Goal: Communication & Community: Answer question/provide support

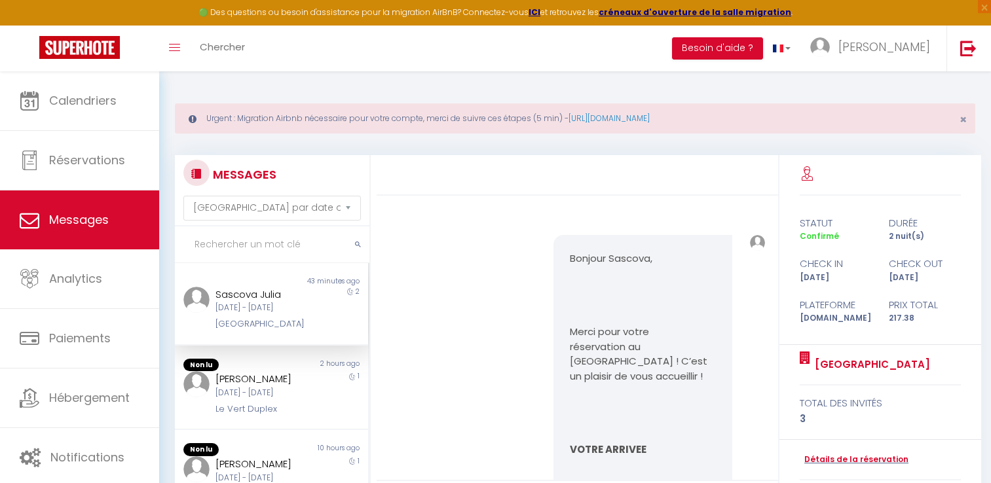
select select "message"
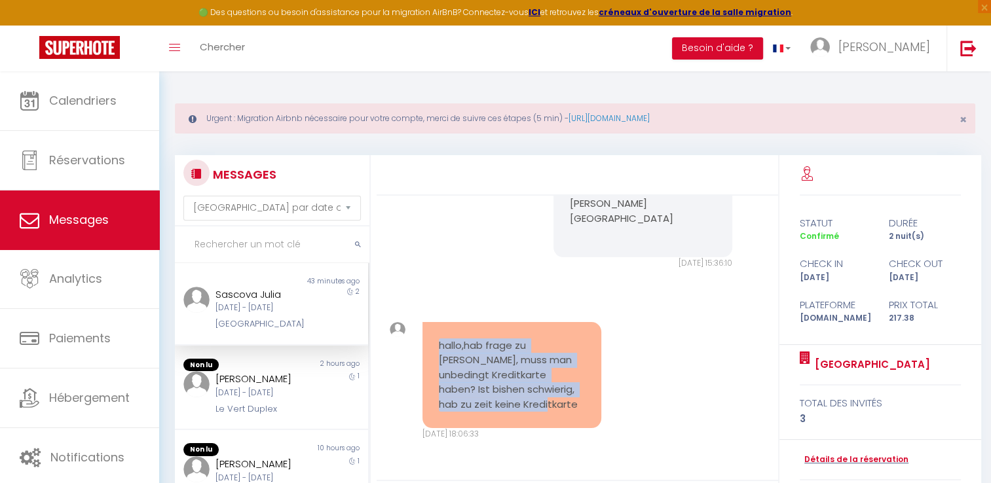
click at [675, 319] on div "hallo,hab frage zu [PERSON_NAME], muss man unbedingt Kreditkarte haben? Ist bis…" at bounding box center [577, 381] width 393 height 171
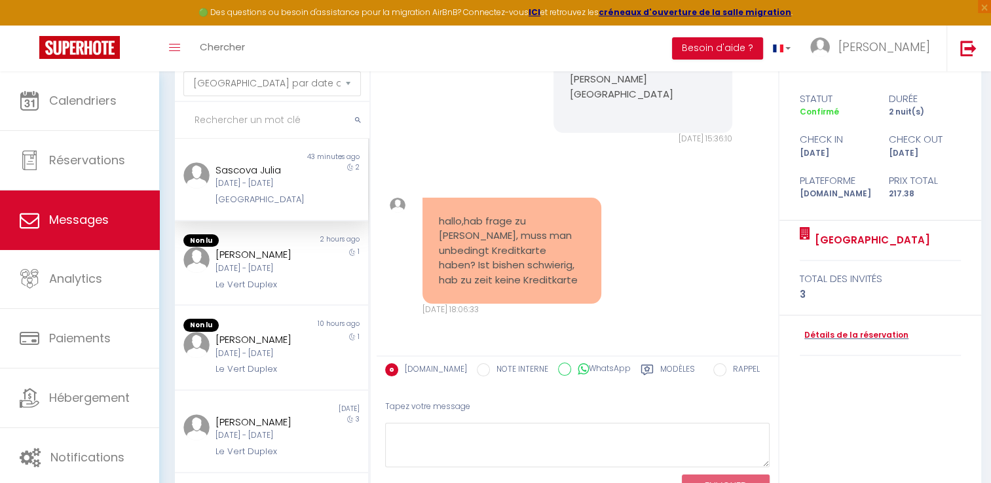
scroll to position [143, 0]
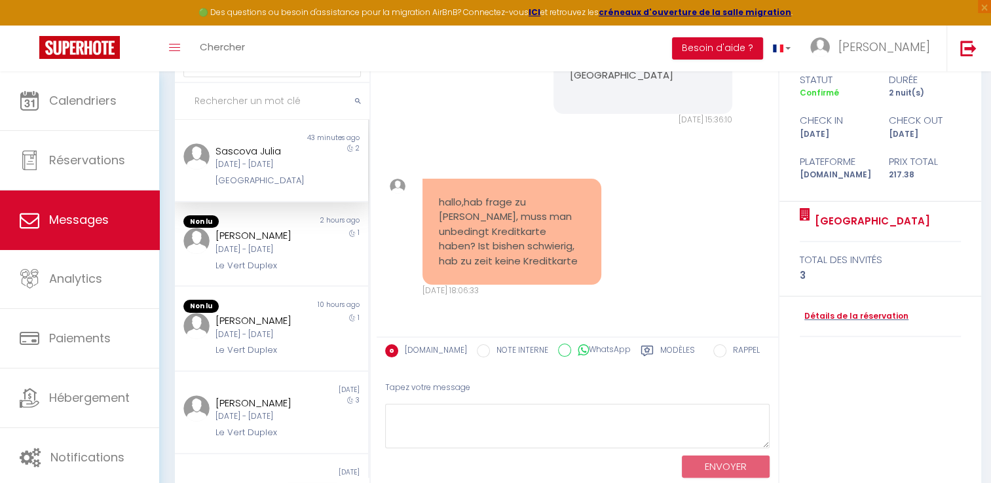
click at [909, 166] on div "Prix total" at bounding box center [924, 162] width 89 height 16
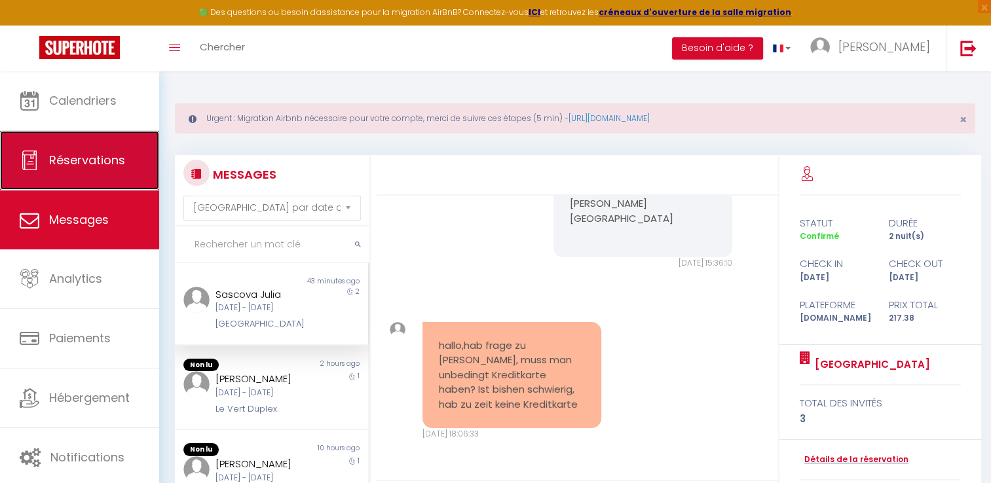
click at [92, 153] on span "Réservations" at bounding box center [87, 160] width 76 height 16
select select "not_cancelled"
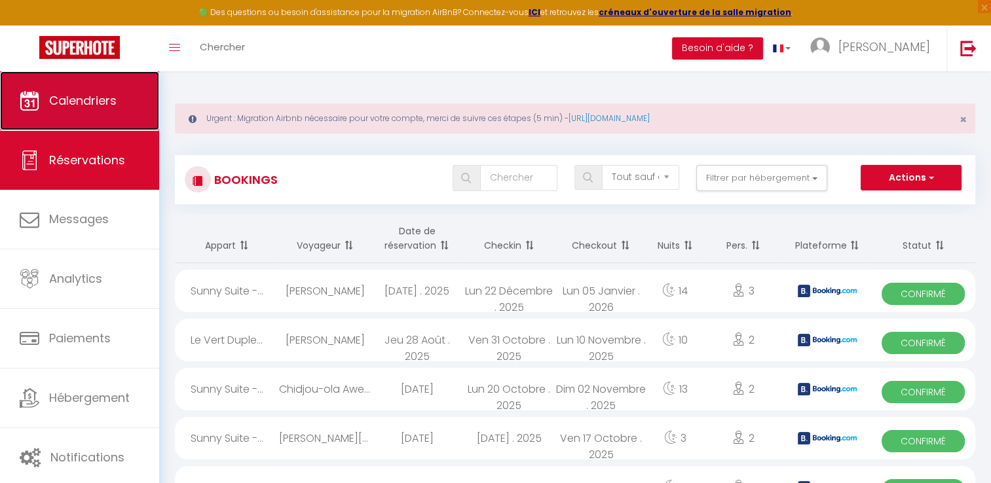
click at [72, 108] on span "Calendriers" at bounding box center [82, 100] width 67 height 16
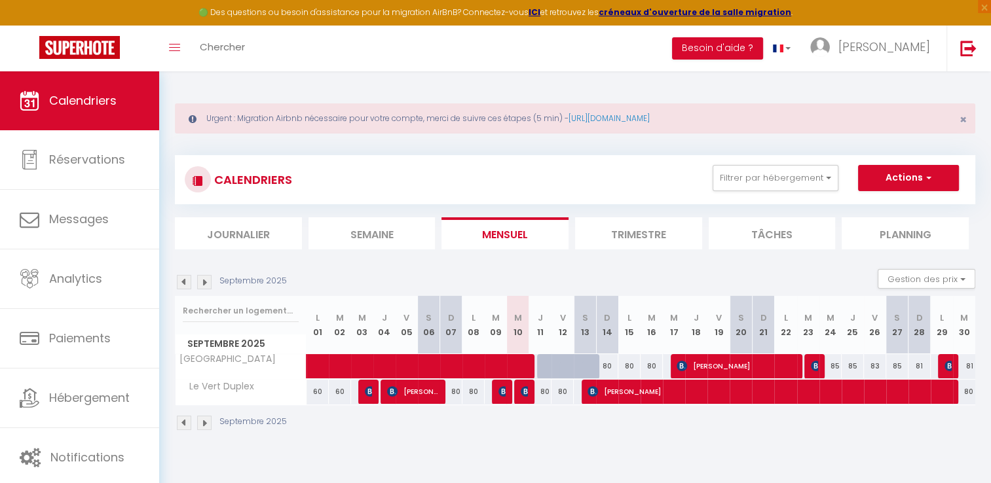
click at [206, 282] on img at bounding box center [204, 282] width 14 height 14
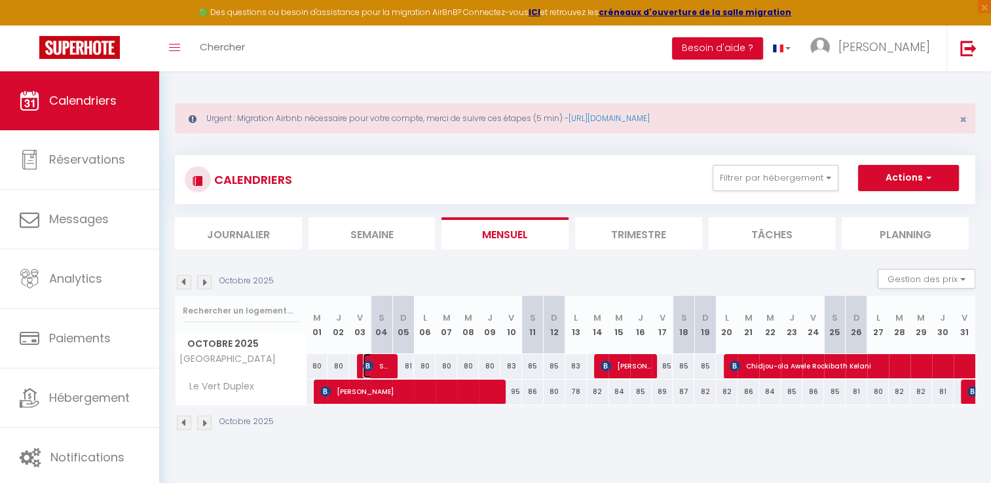
click at [380, 358] on span "Sascova Julia" at bounding box center [377, 366] width 29 height 25
select select "OK"
select select "0"
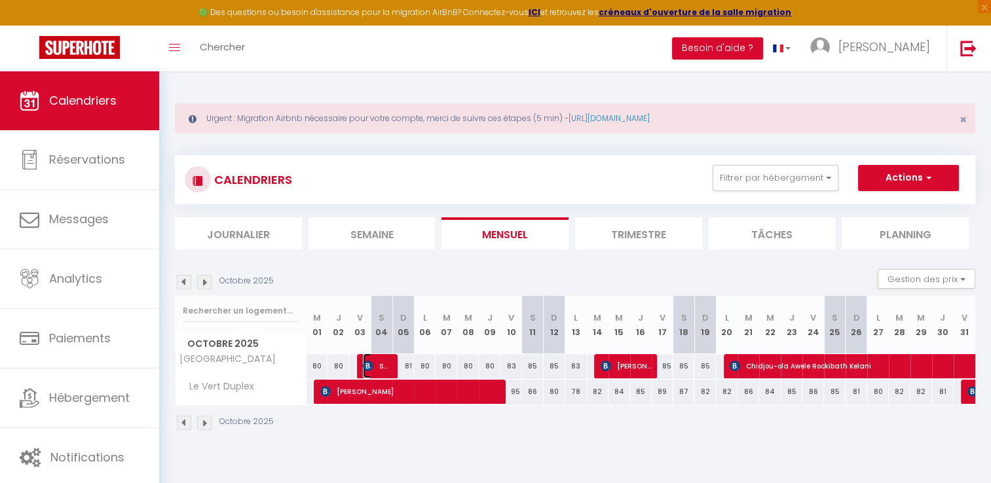
select select "1"
select select
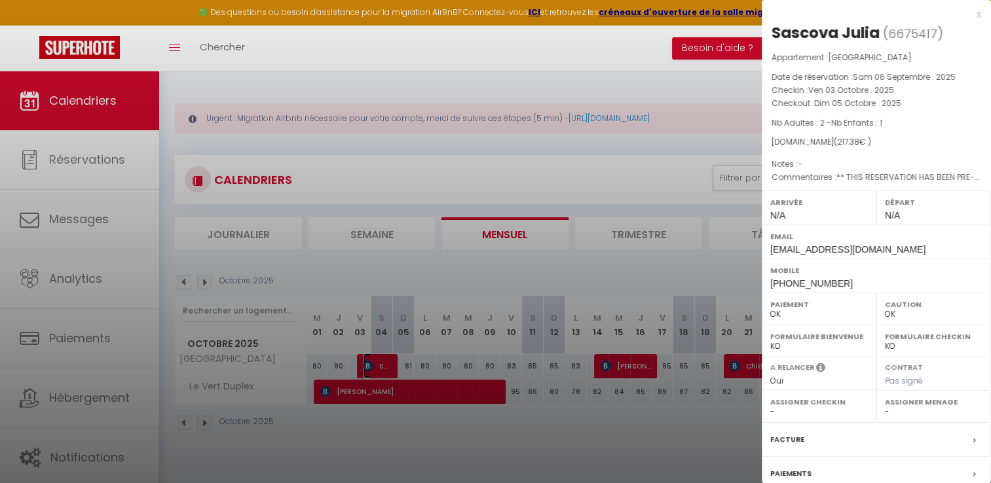
scroll to position [124, 0]
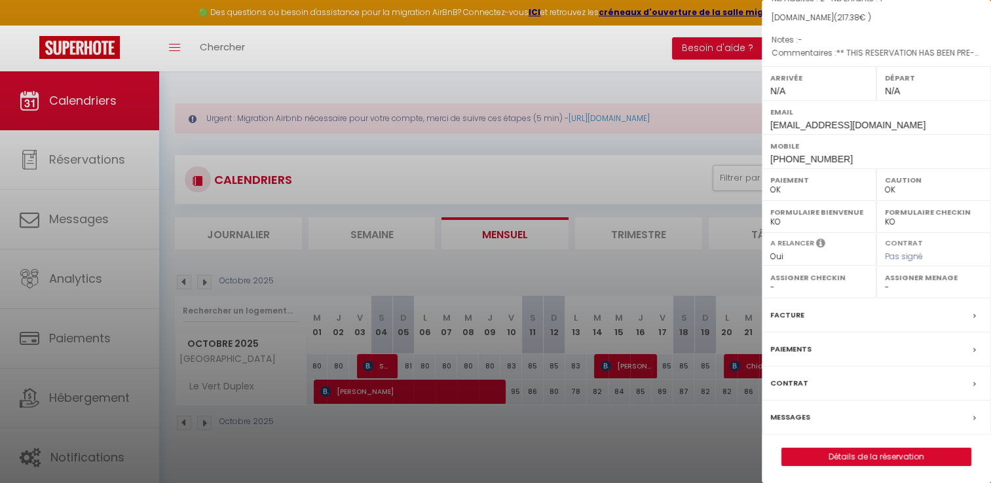
click at [959, 318] on div "Facture" at bounding box center [876, 316] width 229 height 34
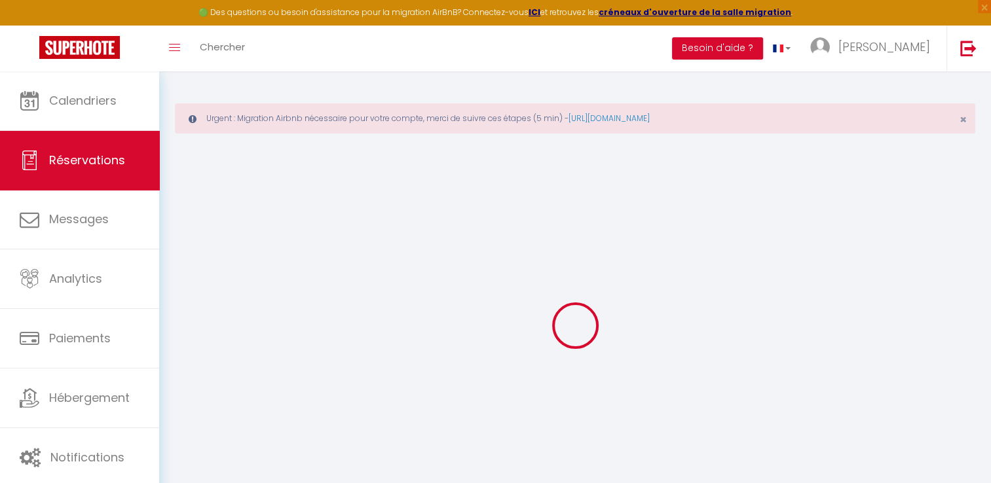
select select "cleaning"
select select "taxes"
select select
checkbox input "false"
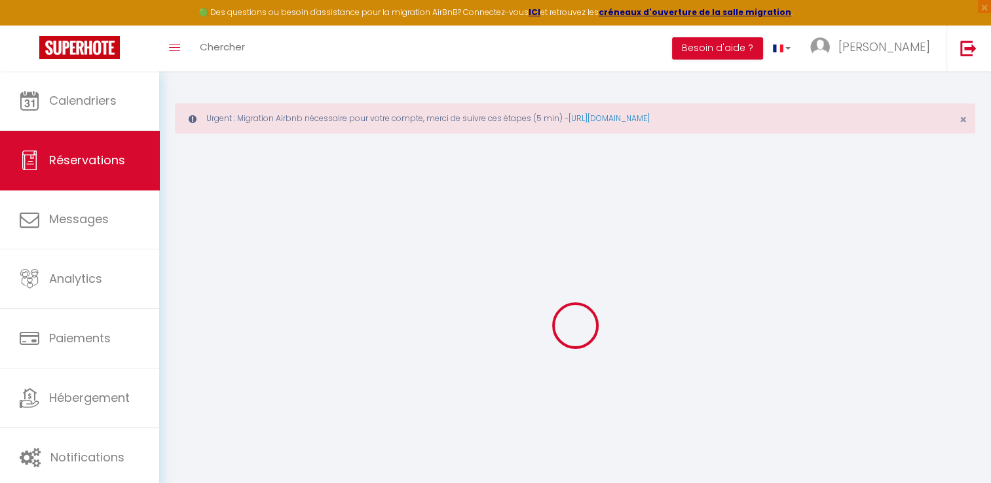
select select
checkbox input "false"
select select
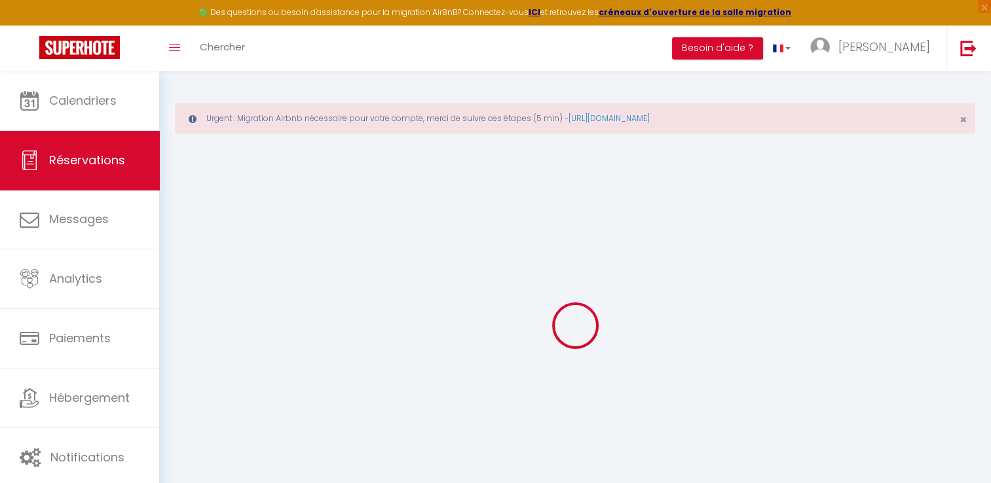
checkbox input "false"
type textarea "** THIS RESERVATION HAS BEEN PRE-PAID ** BOOKING NOTE : Payment charge is EUR 3…"
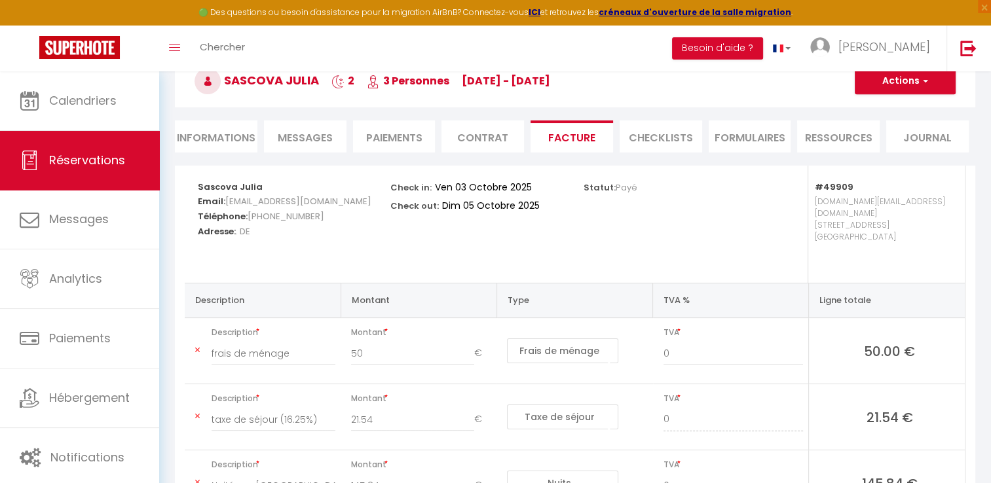
scroll to position [241, 0]
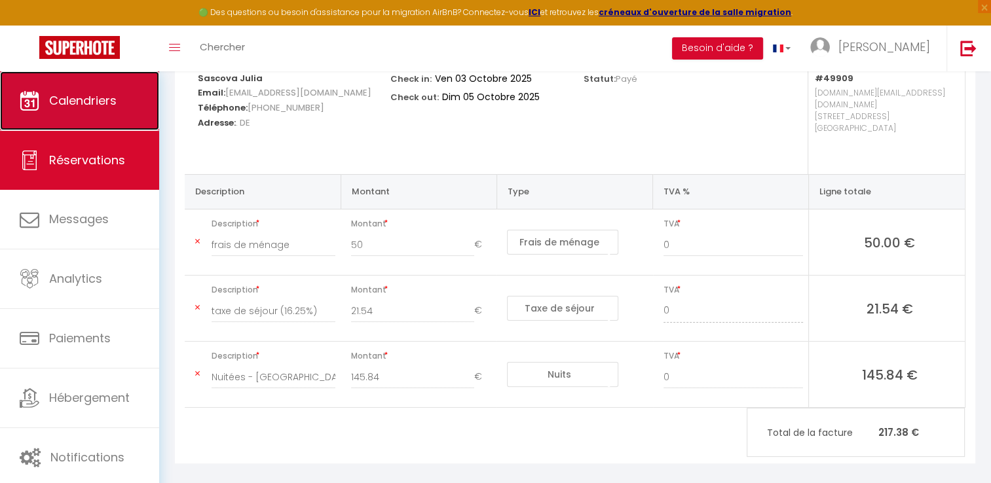
click at [84, 101] on span "Calendriers" at bounding box center [82, 100] width 67 height 16
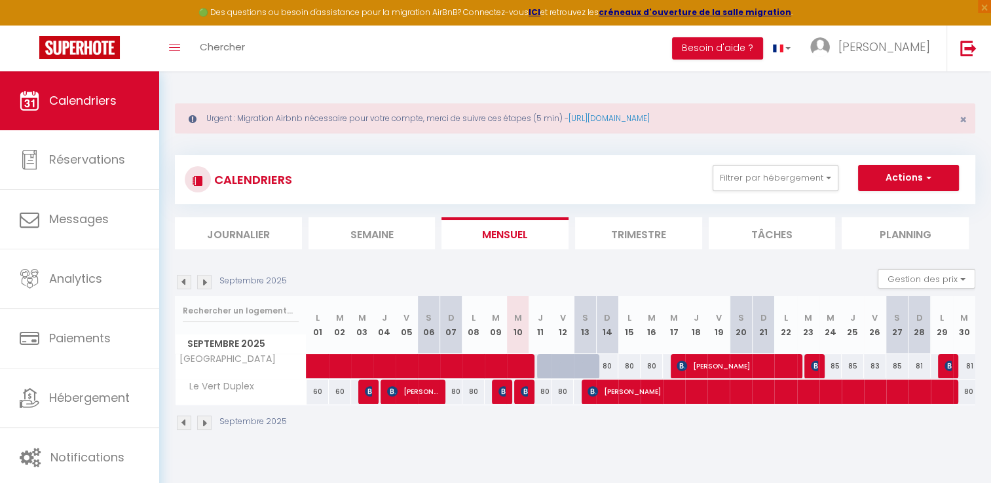
click at [206, 287] on img at bounding box center [204, 282] width 14 height 14
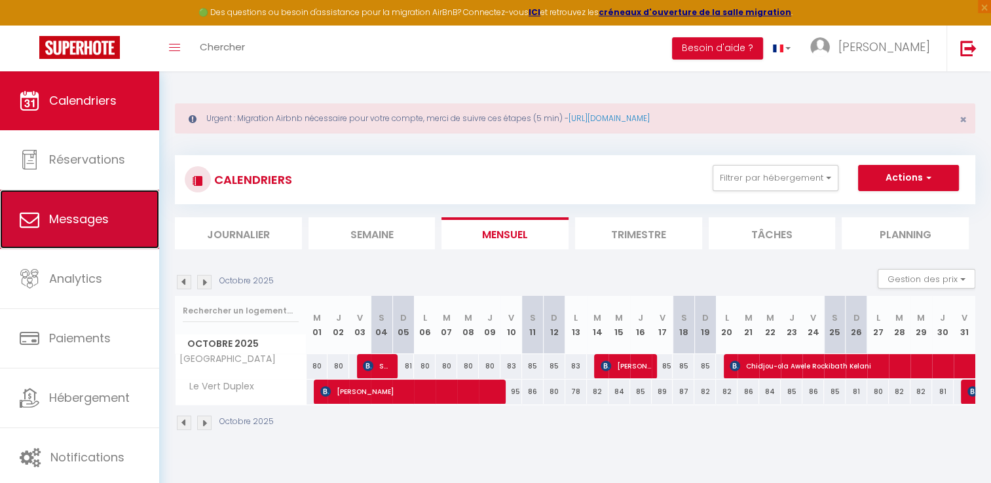
click at [79, 206] on link "Messages" at bounding box center [79, 219] width 159 height 59
select select "message"
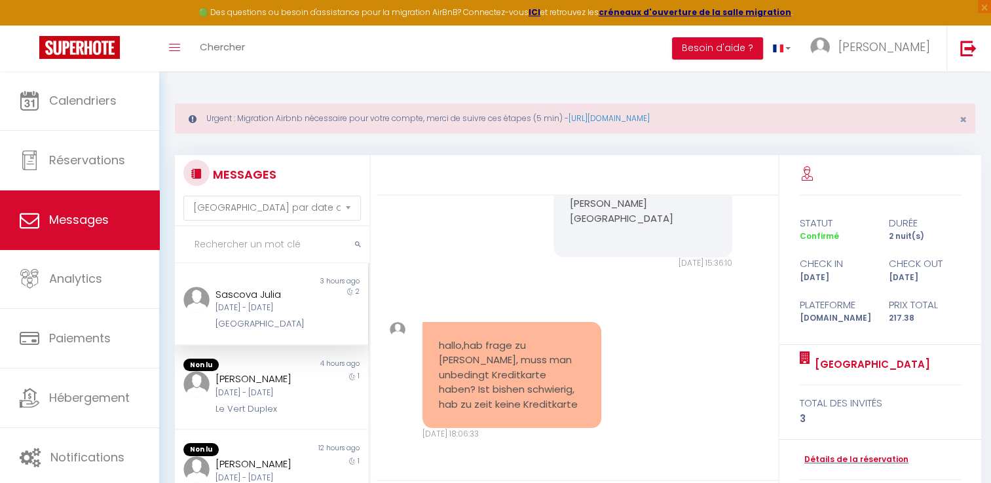
scroll to position [186, 0]
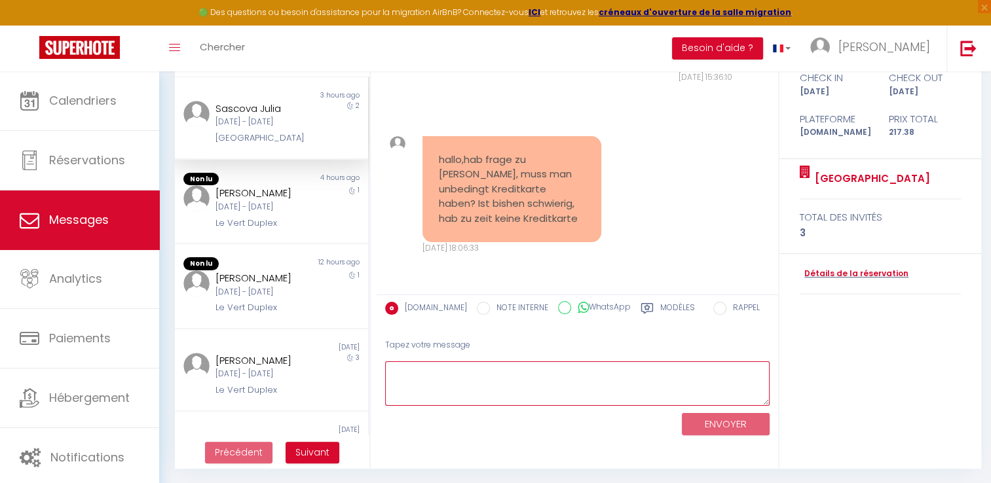
click at [481, 378] on textarea at bounding box center [577, 383] width 384 height 45
paste textarea "Bonjour [Prénom], Je comprends votre situation. Pour le dépôt de garantie, la p…"
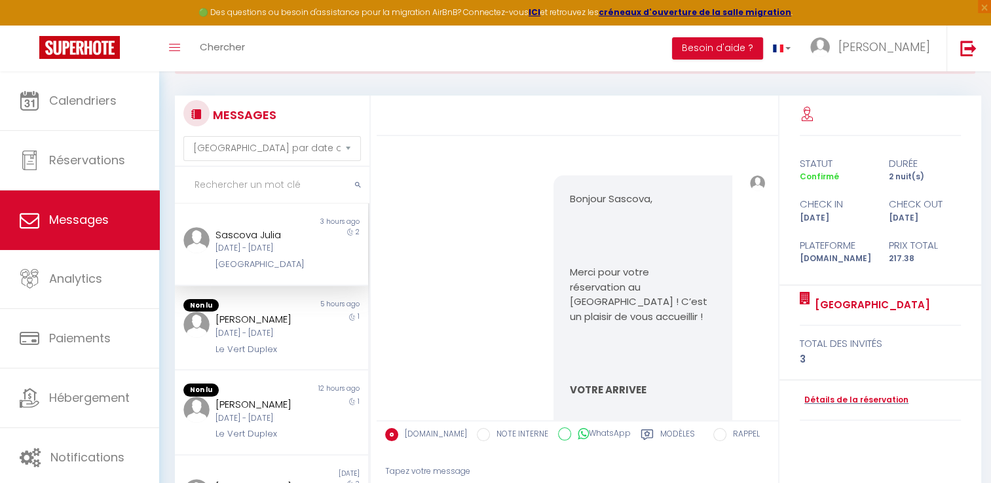
scroll to position [0, 0]
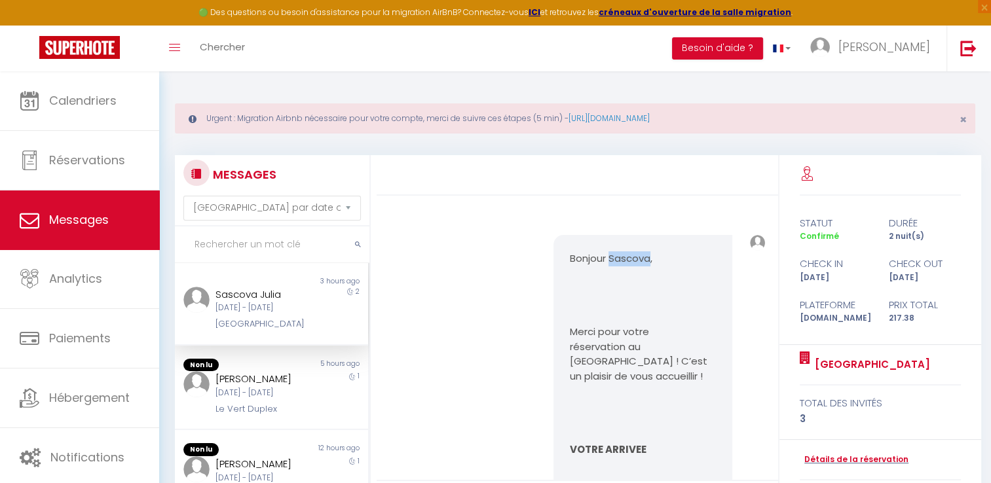
drag, startPoint x: 606, startPoint y: 259, endPoint x: 644, endPoint y: 260, distance: 38.0
click at [644, 260] on p "Bonjour Sascova," at bounding box center [643, 258] width 147 height 15
copy p "Sascova"
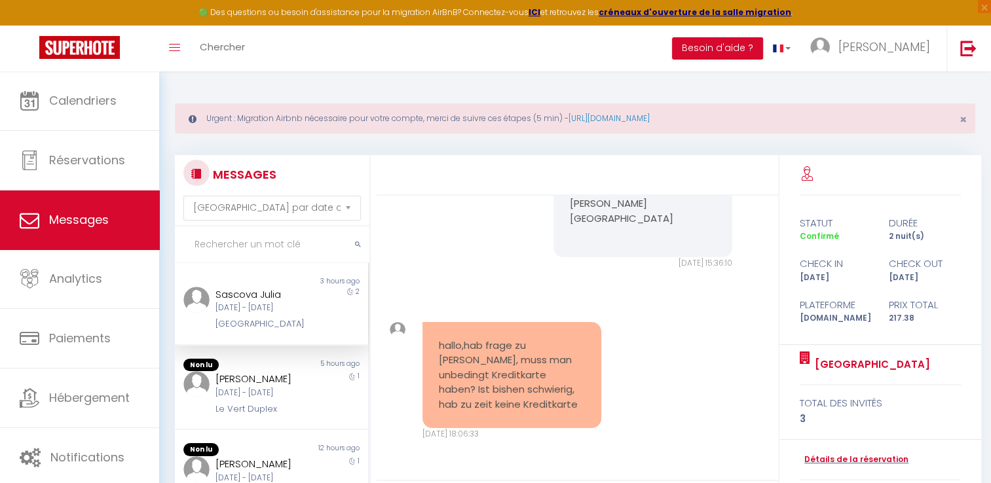
scroll to position [186, 0]
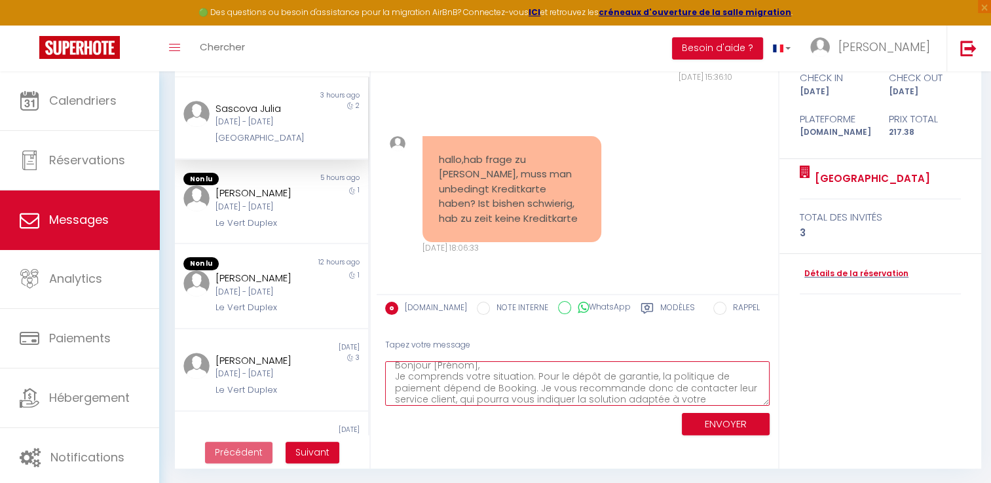
click at [473, 365] on textarea "Bonjour [Prénom], Je comprends votre situation. Pour le dépôt de garantie, la p…" at bounding box center [577, 383] width 384 height 45
drag, startPoint x: 473, startPoint y: 365, endPoint x: 432, endPoint y: 367, distance: 40.6
click at [432, 367] on textarea "Bonjour [Prénom], Je comprends votre situation. Pour le dépôt de garantie, la p…" at bounding box center [577, 383] width 384 height 45
paste textarea "Sascova"
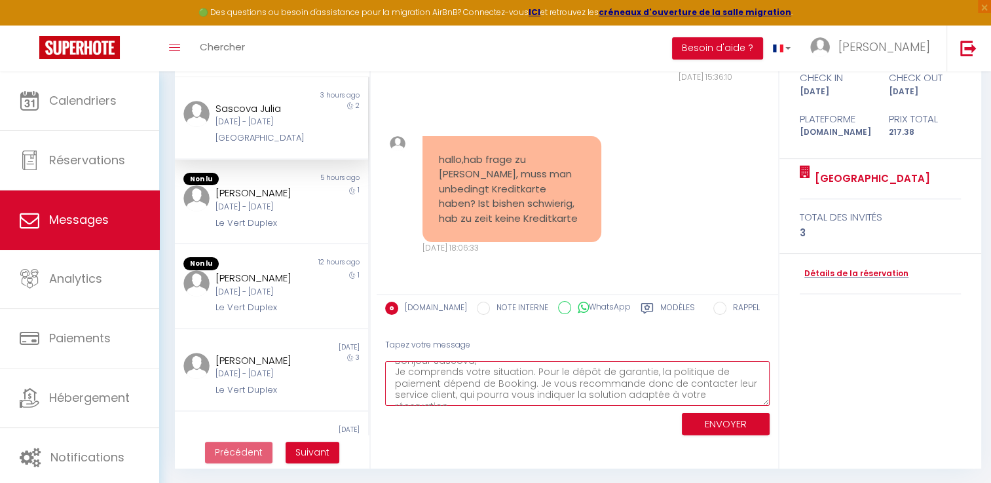
scroll to position [11, 0]
drag, startPoint x: 661, startPoint y: 384, endPoint x: 636, endPoint y: 386, distance: 25.0
click at [636, 386] on textarea "Bonjour Sascova, Je comprends votre situation. Pour le dépôt de garantie, la po…" at bounding box center [577, 383] width 384 height 45
click at [472, 394] on textarea "Bonjour Sascova, Je comprends votre situation. Pour le dépôt de garantie, la po…" at bounding box center [577, 383] width 384 height 45
click at [745, 398] on textarea "Bonjour Sascova, Je comprends votre situation. Pour le dépôt de garantie, la po…" at bounding box center [577, 383] width 384 height 45
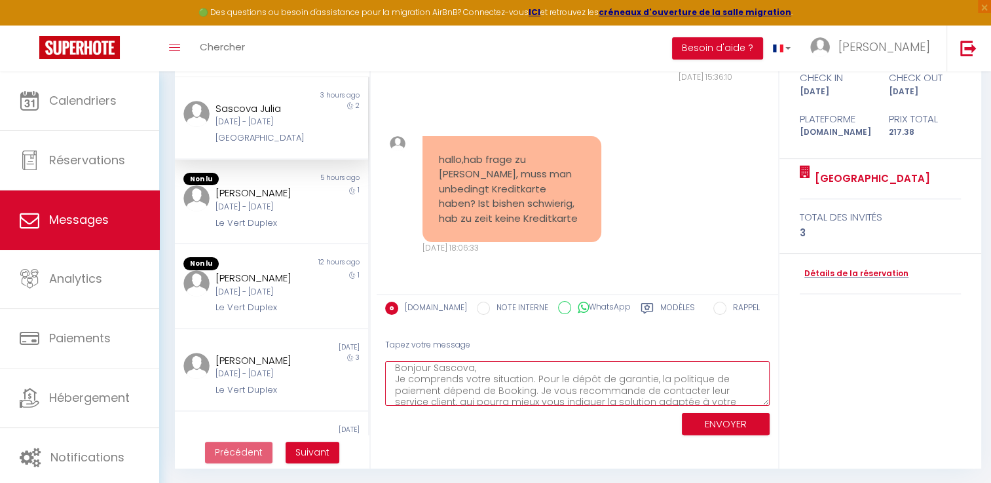
scroll to position [1, 0]
click at [502, 369] on textarea "Bonjour Sascova, Je comprends votre situation. Pour le dépôt de garantie, la po…" at bounding box center [577, 383] width 384 height 45
click at [530, 376] on textarea "Bonjour Sascova, Je comprends votre situation. Pour le dépôt de garantie, la po…" at bounding box center [577, 383] width 384 height 45
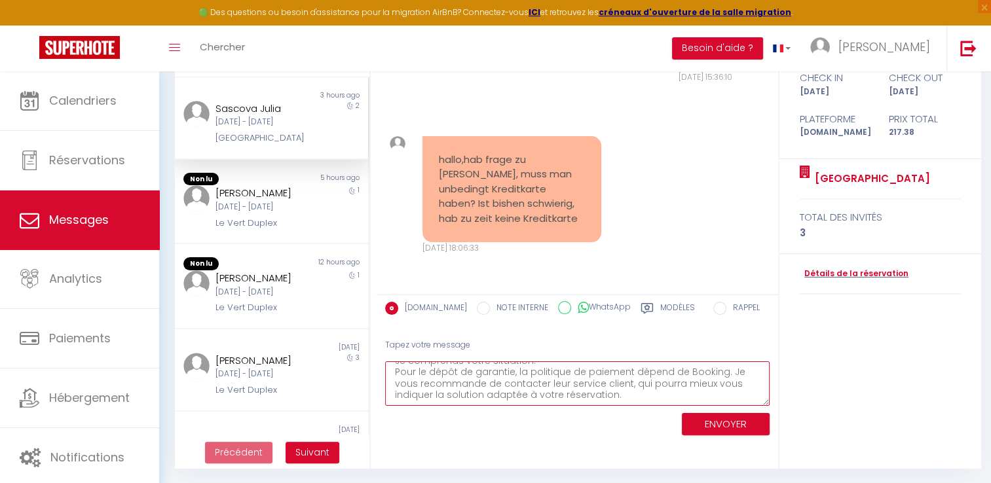
click at [631, 386] on textarea "Bonjour Sascova, Je comprends votre situation. Pour le dépôt de garantie, la po…" at bounding box center [577, 383] width 384 height 45
type textarea "Bonjour Sascova, Je comprends votre situation. Pour le dépôt de garantie, la po…"
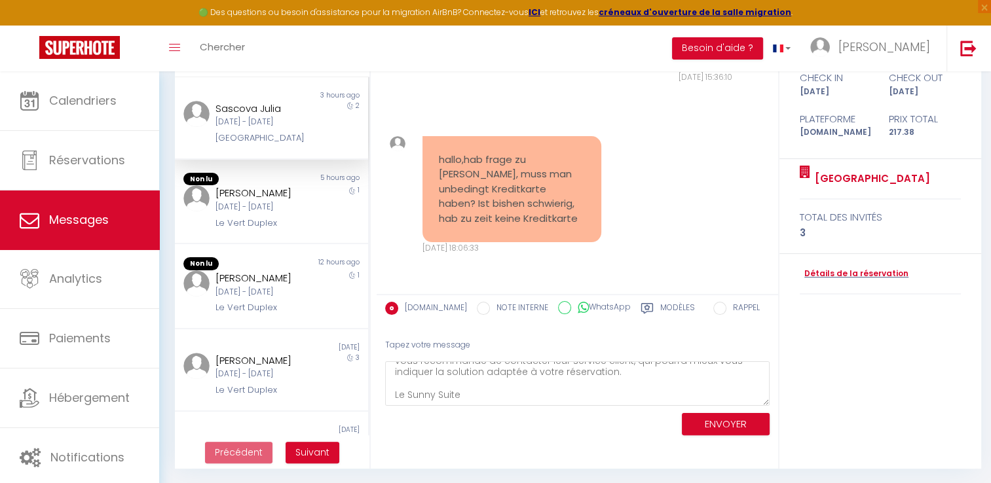
click at [733, 407] on div "ENVOYER" at bounding box center [577, 423] width 384 height 35
click at [729, 418] on button "ENVOYER" at bounding box center [726, 424] width 88 height 23
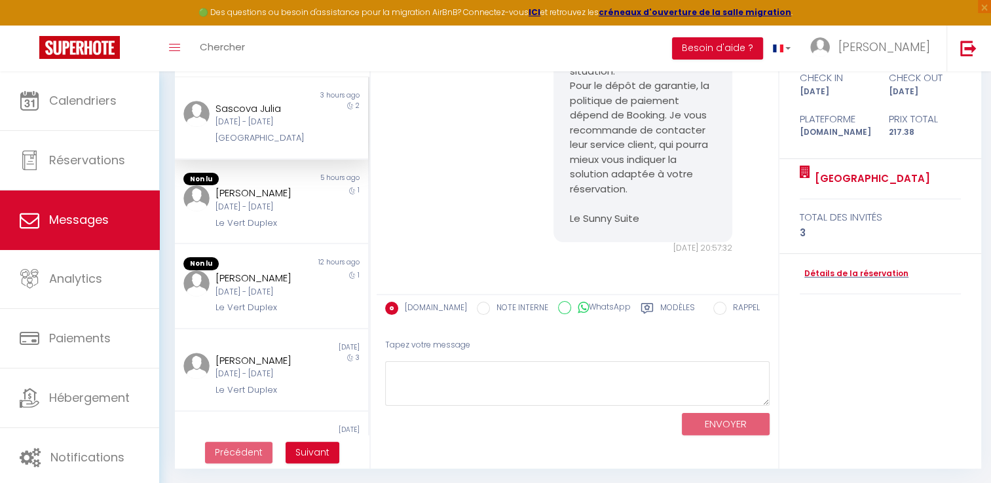
scroll to position [1581, 0]
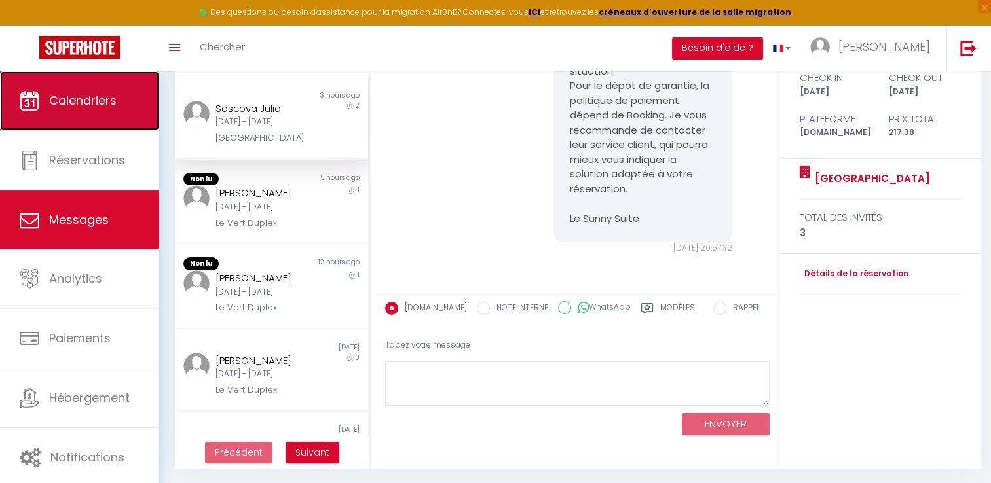
click at [122, 93] on link "Calendriers" at bounding box center [79, 100] width 159 height 59
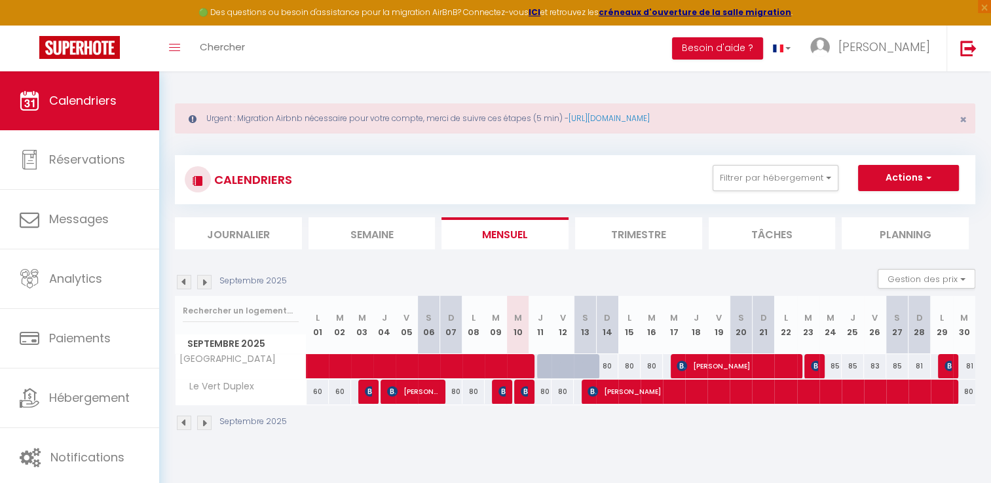
click at [204, 281] on img at bounding box center [204, 282] width 14 height 14
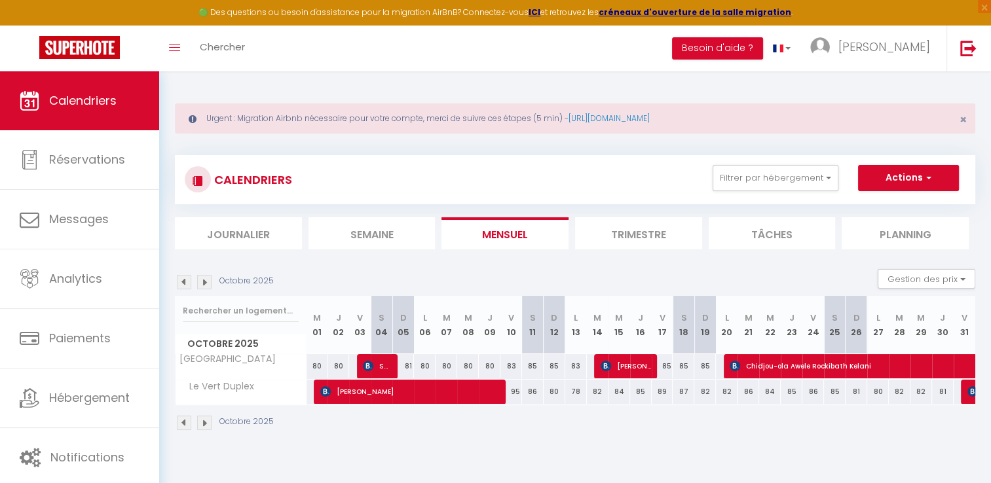
click at [181, 279] on img at bounding box center [184, 282] width 14 height 14
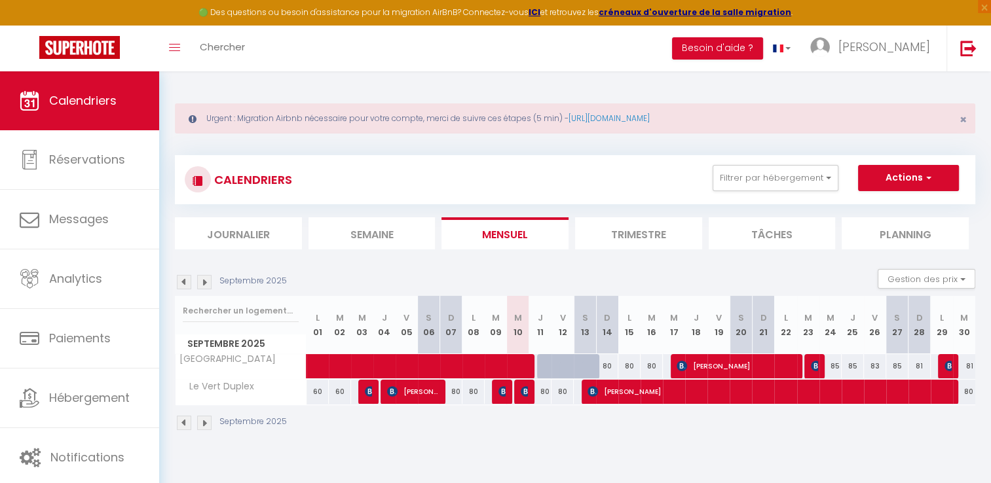
click at [201, 280] on img at bounding box center [204, 282] width 14 height 14
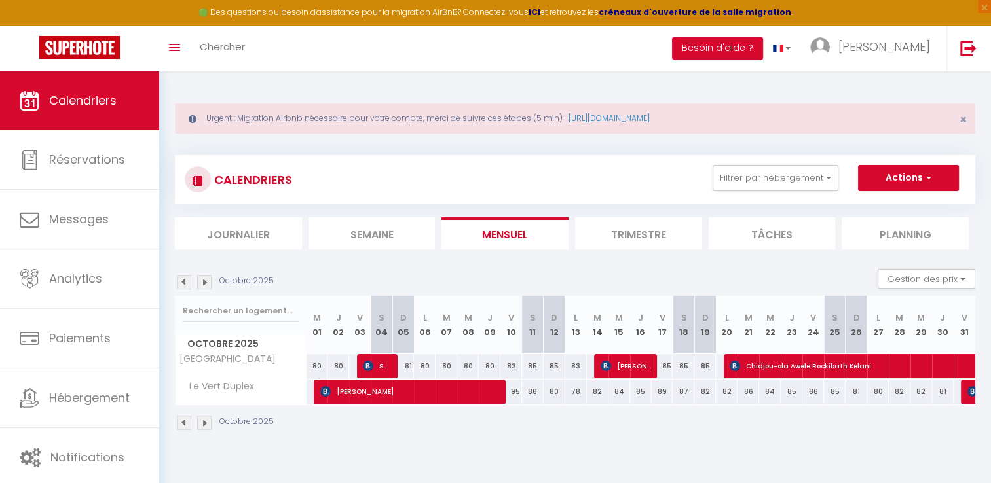
click at [181, 284] on img at bounding box center [184, 282] width 14 height 14
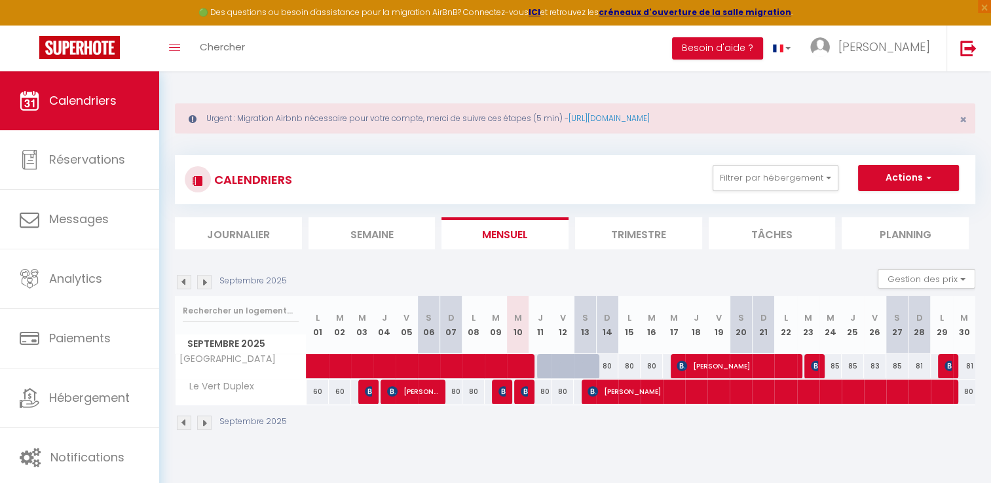
click at [202, 280] on img at bounding box center [204, 282] width 14 height 14
